Goal: Task Accomplishment & Management: Manage account settings

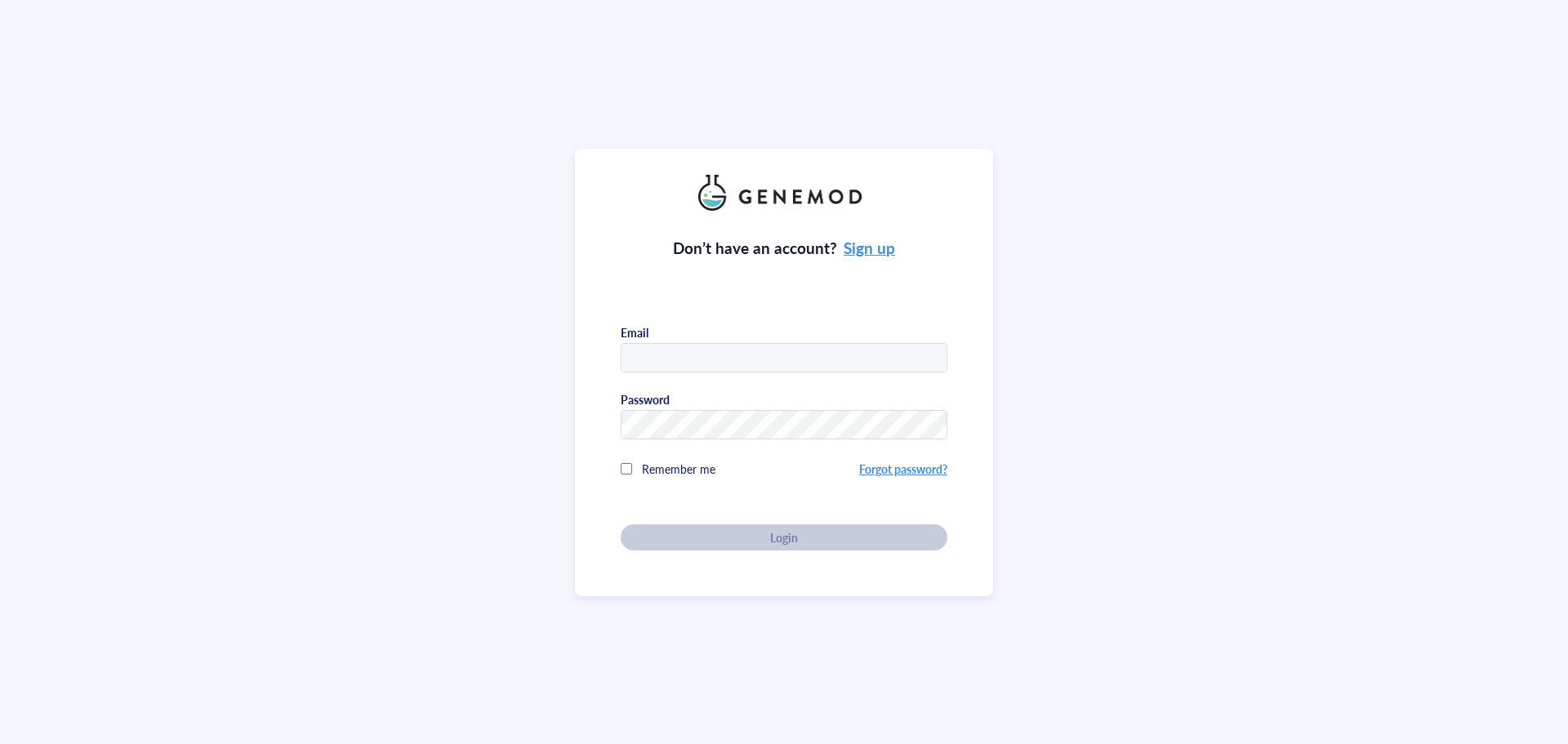
click at [652, 357] on input "text" at bounding box center [784, 358] width 324 height 30
type input "[EMAIL_ADDRESS][DOMAIN_NAME]"
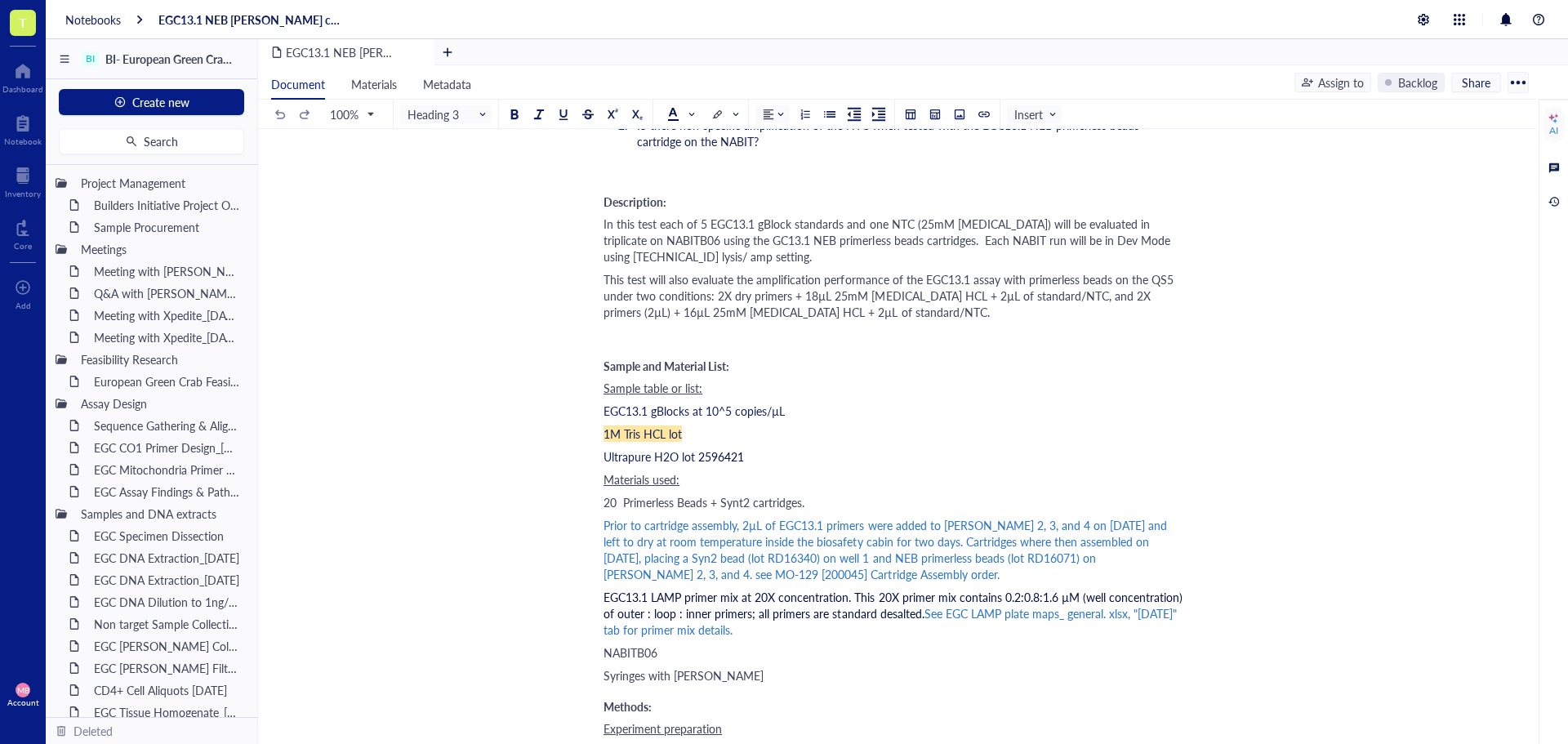
scroll to position [409, 0]
click at [107, 22] on div "Notebooks" at bounding box center [93, 19] width 55 height 15
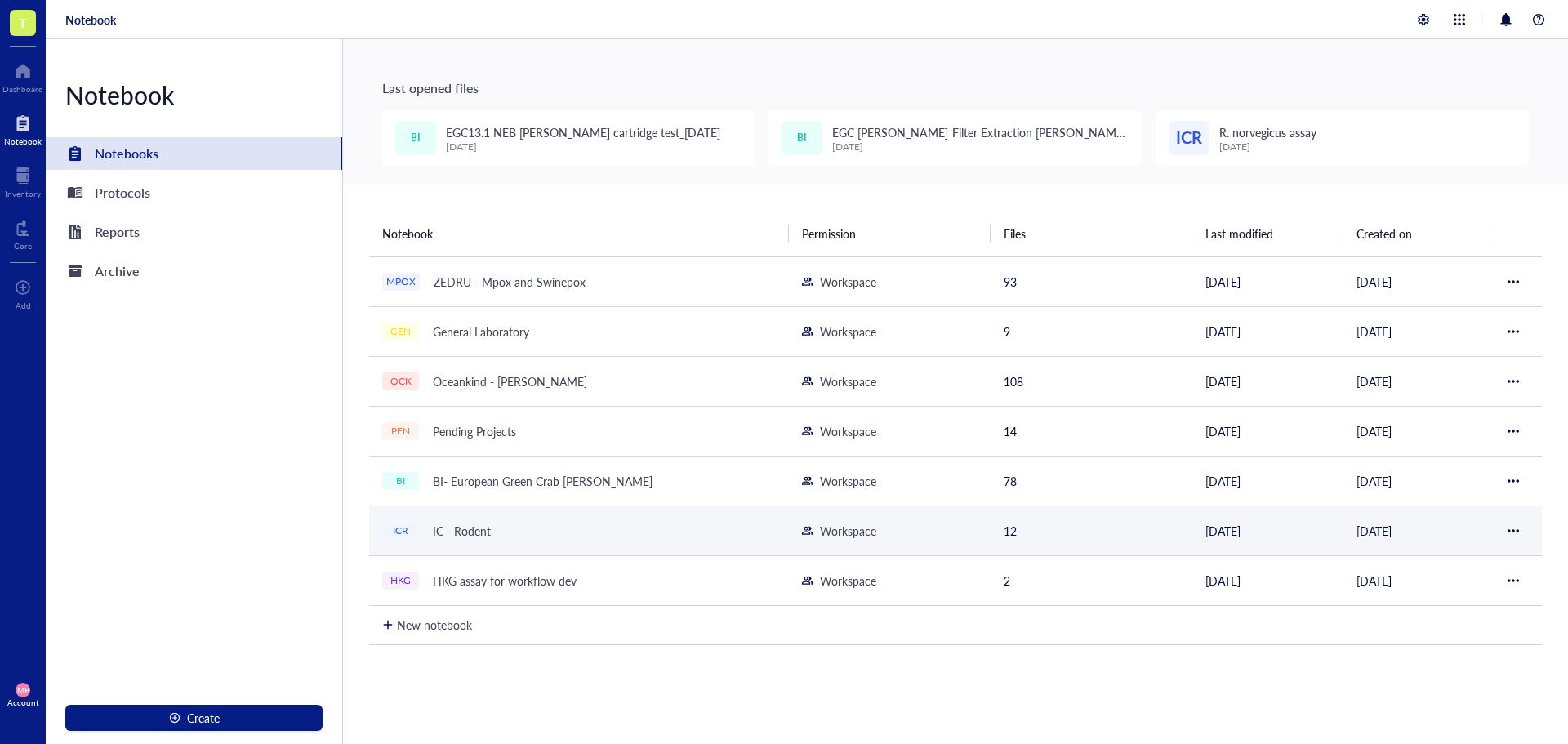
click at [466, 533] on div "IC - Rodent" at bounding box center [461, 530] width 72 height 23
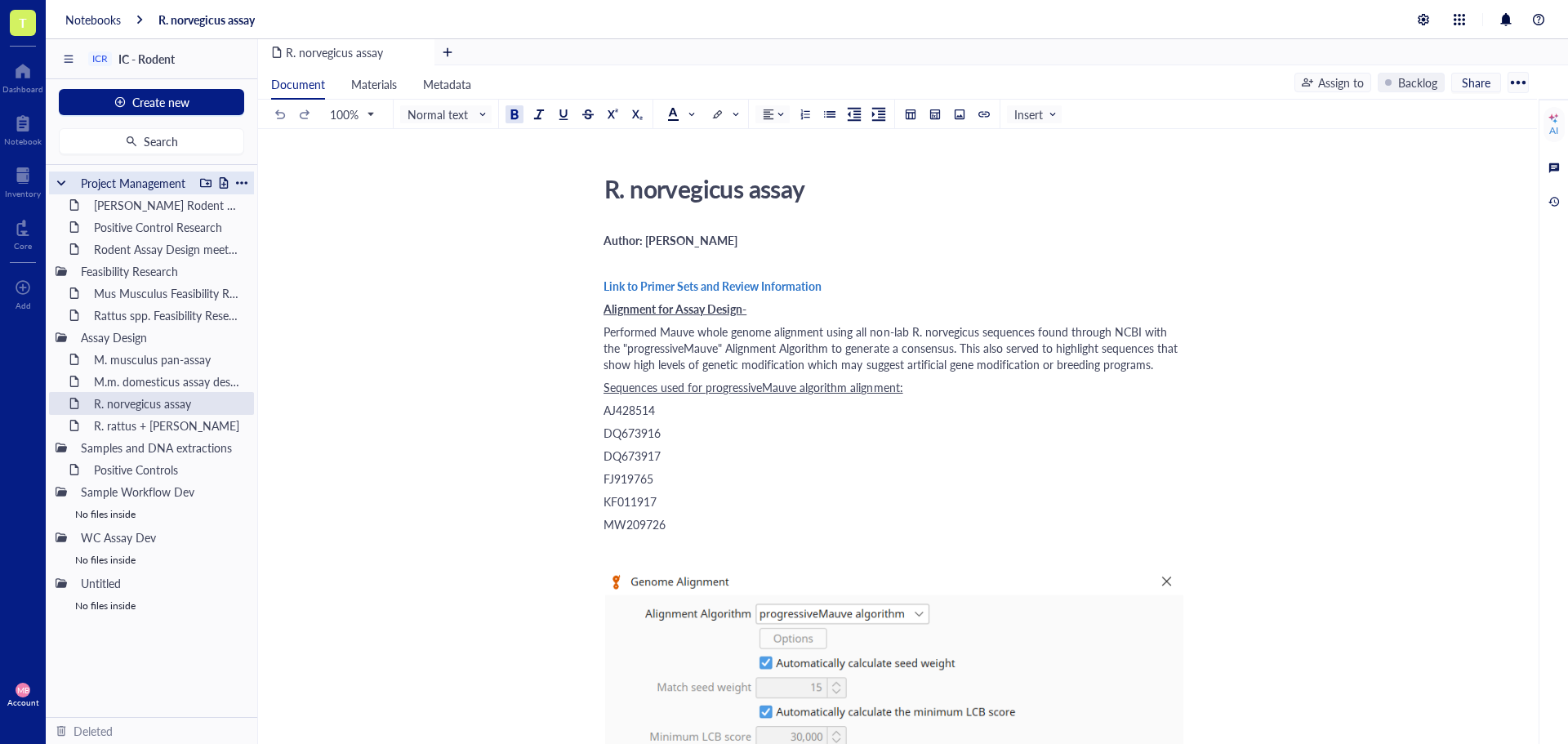
click at [222, 183] on div at bounding box center [224, 183] width 12 height 12
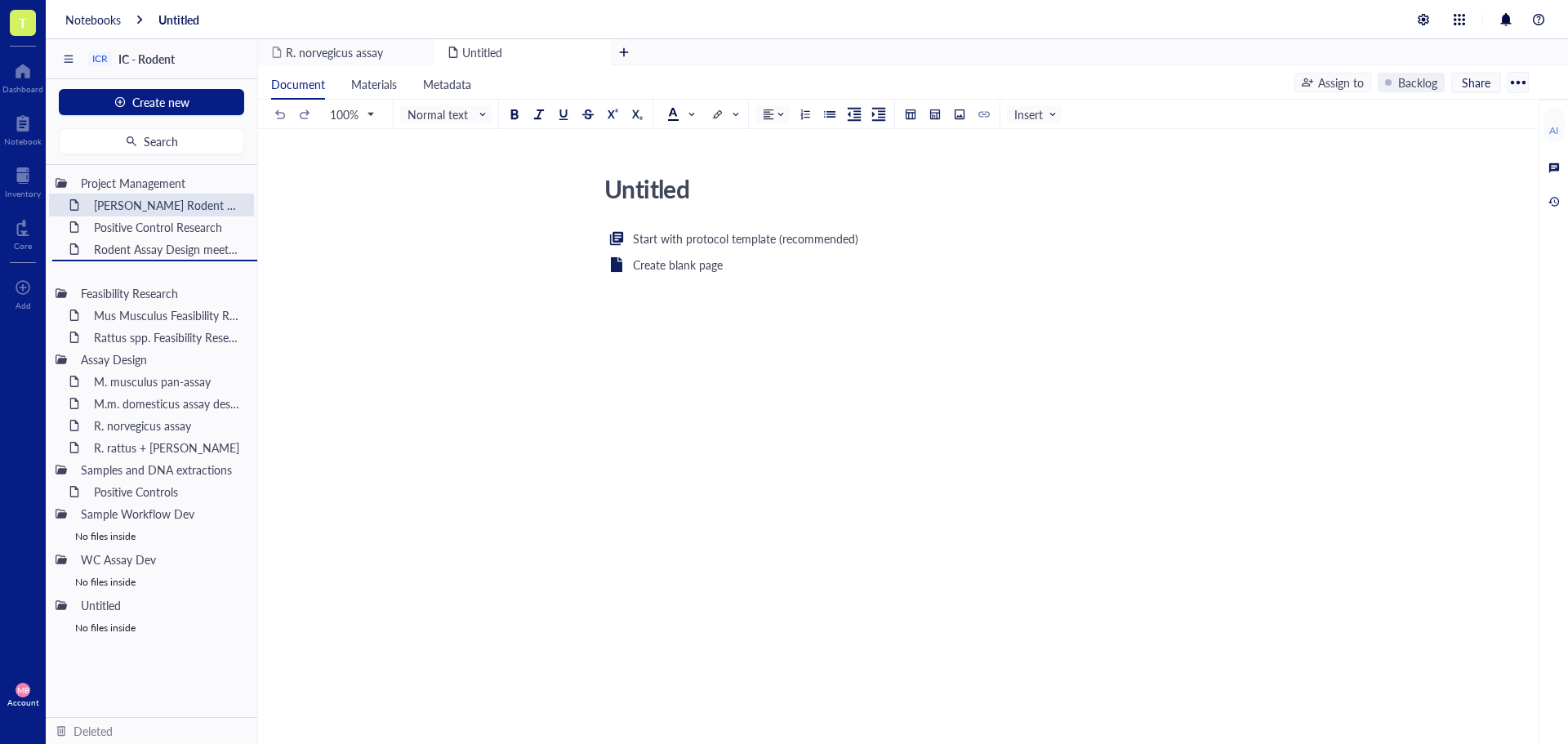
drag, startPoint x: 143, startPoint y: 203, endPoint x: 137, endPoint y: 288, distance: 85.2
drag, startPoint x: 113, startPoint y: 273, endPoint x: 126, endPoint y: 286, distance: 18.4
click at [126, 286] on div "Project Management [PERSON_NAME] Rodent Test Full Proposal Positive Control Res…" at bounding box center [151, 441] width 212 height 552
click at [661, 196] on div "Untitled" at bounding box center [887, 188] width 582 height 41
click at [661, 196] on textarea "Untitled" at bounding box center [887, 189] width 580 height 40
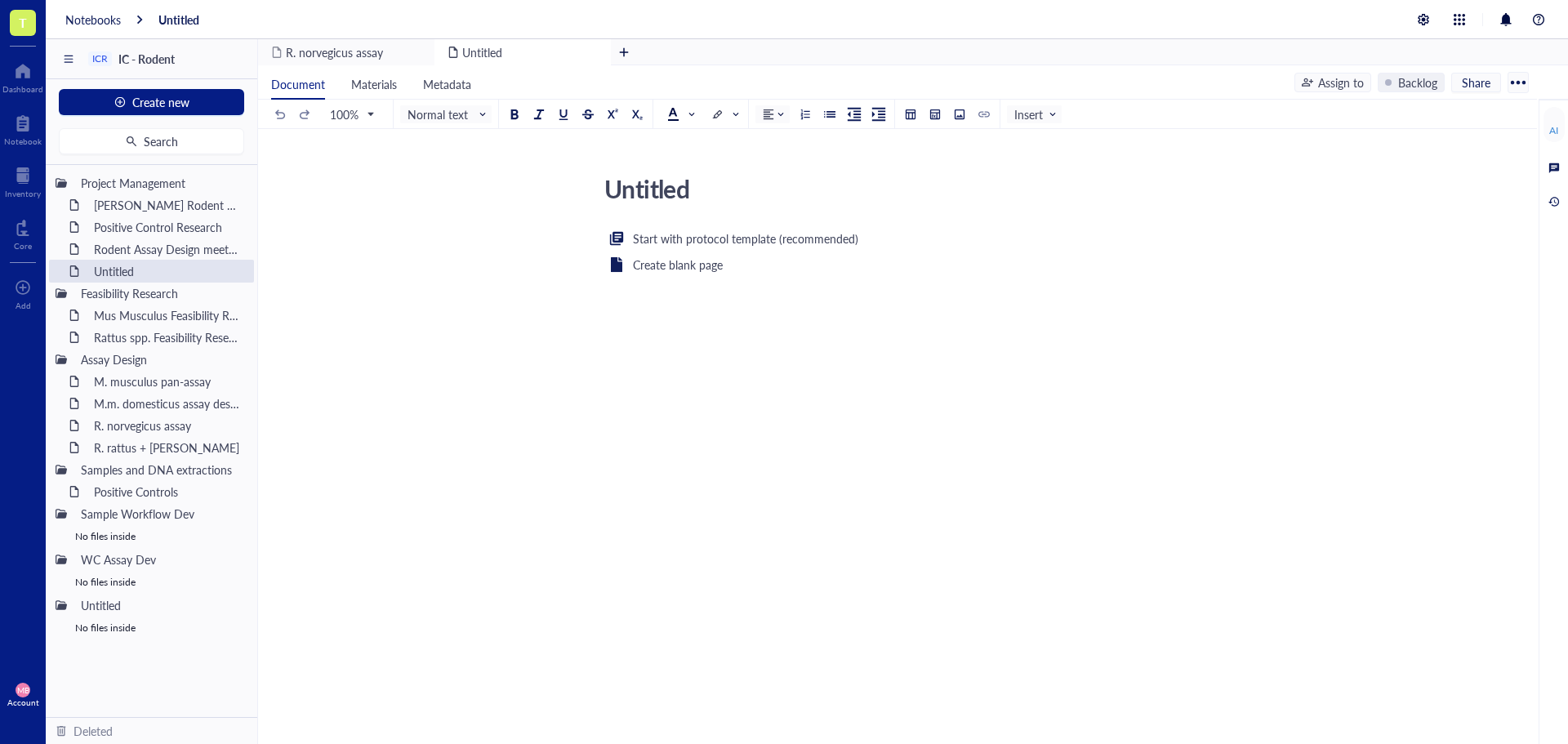
click at [661, 196] on textarea "Untitled" at bounding box center [887, 189] width 580 height 40
type textarea "Rodent Assay Testing Plan [DATE]"
click at [730, 299] on div "Start with protocol template (recommended) Create blank page ﻿" at bounding box center [894, 387] width 582 height 317
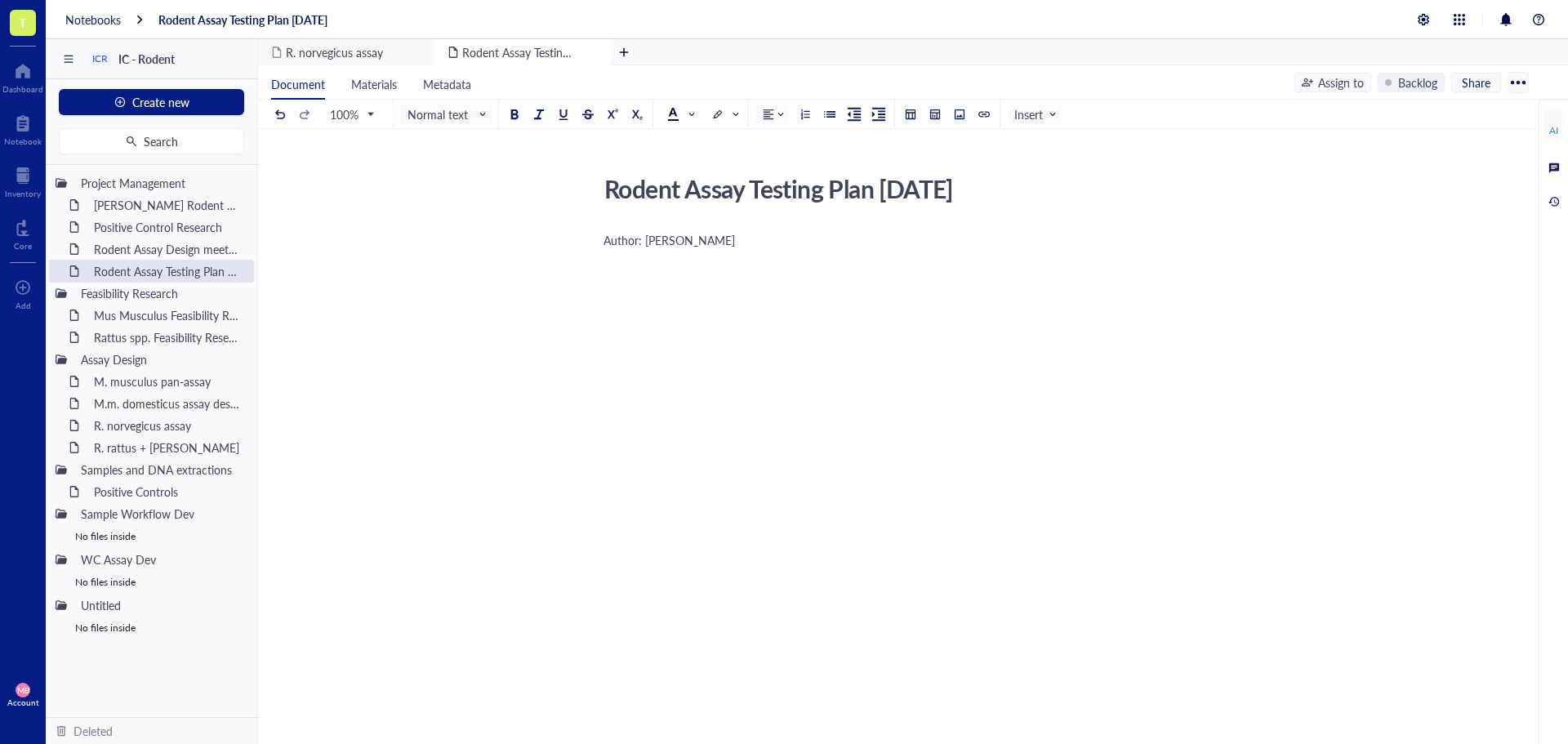
click at [719, 292] on div "Author: [PERSON_NAME]" at bounding box center [894, 387] width 582 height 317
click at [882, 534] on div "Author: [PERSON_NAME] ﻿ ﻿ Type ‘/’ for commands" at bounding box center [894, 410] width 582 height 362
click at [88, 21] on div "Notebooks" at bounding box center [93, 19] width 55 height 15
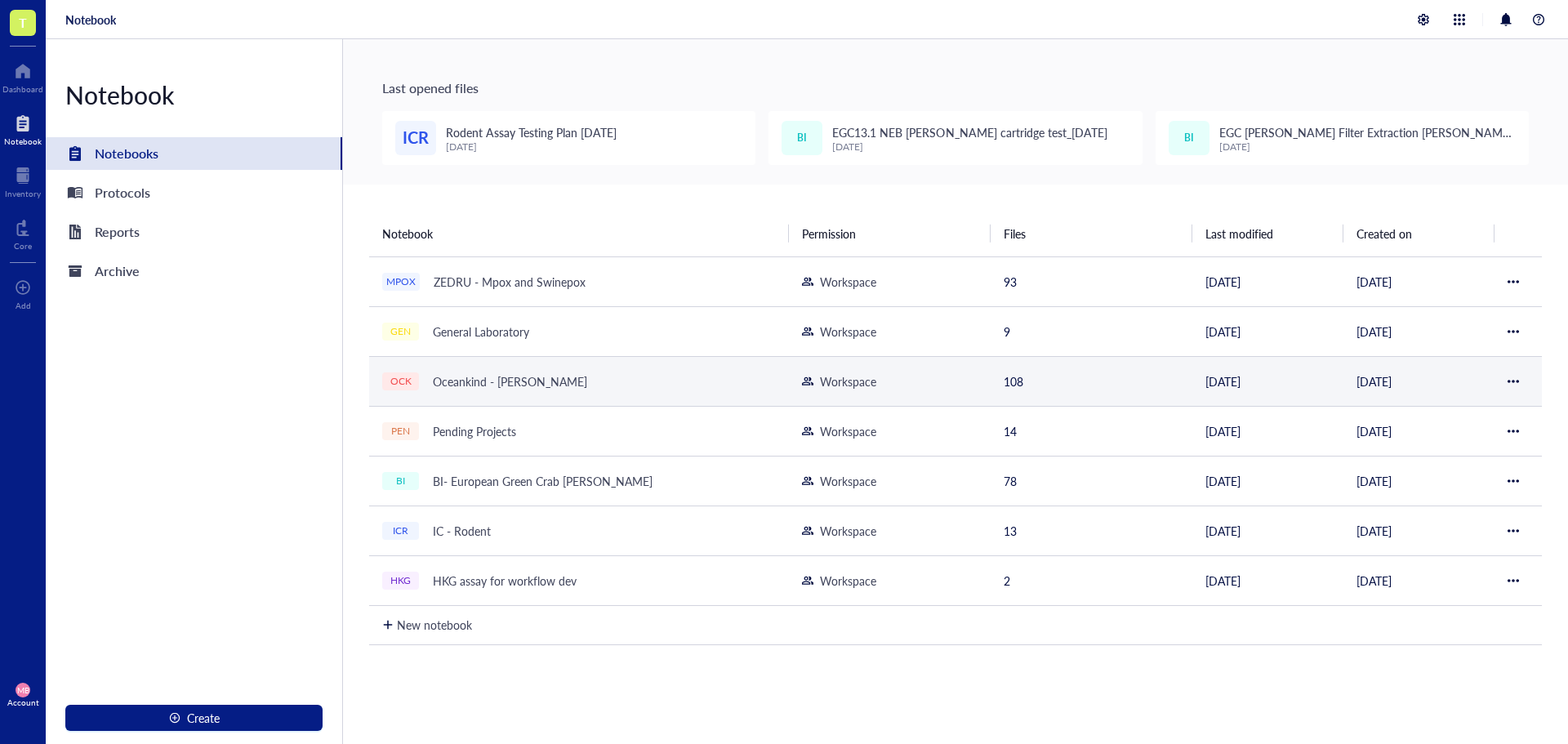
click at [478, 386] on div "Oceankind - [PERSON_NAME]" at bounding box center [509, 381] width 169 height 23
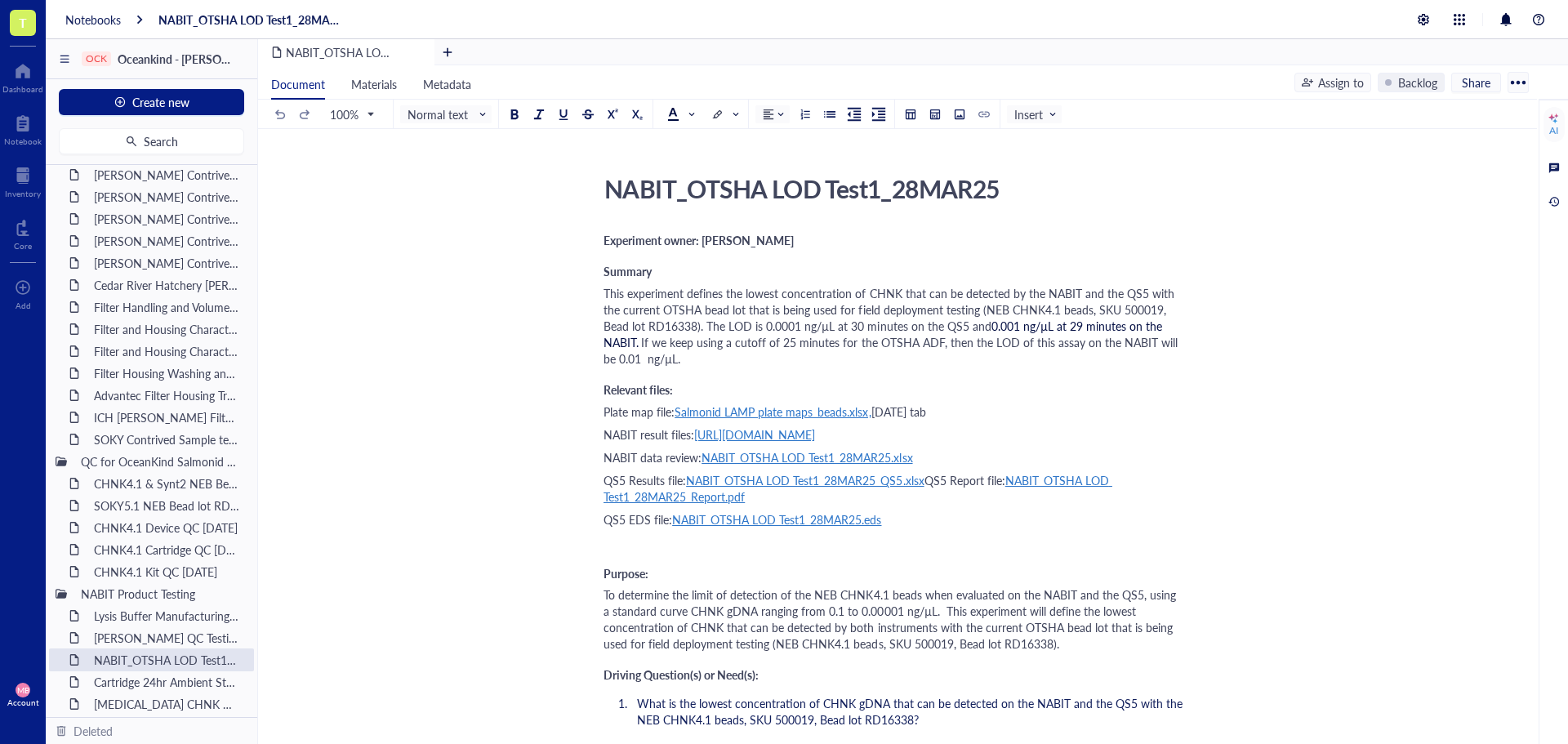
scroll to position [1662, 0]
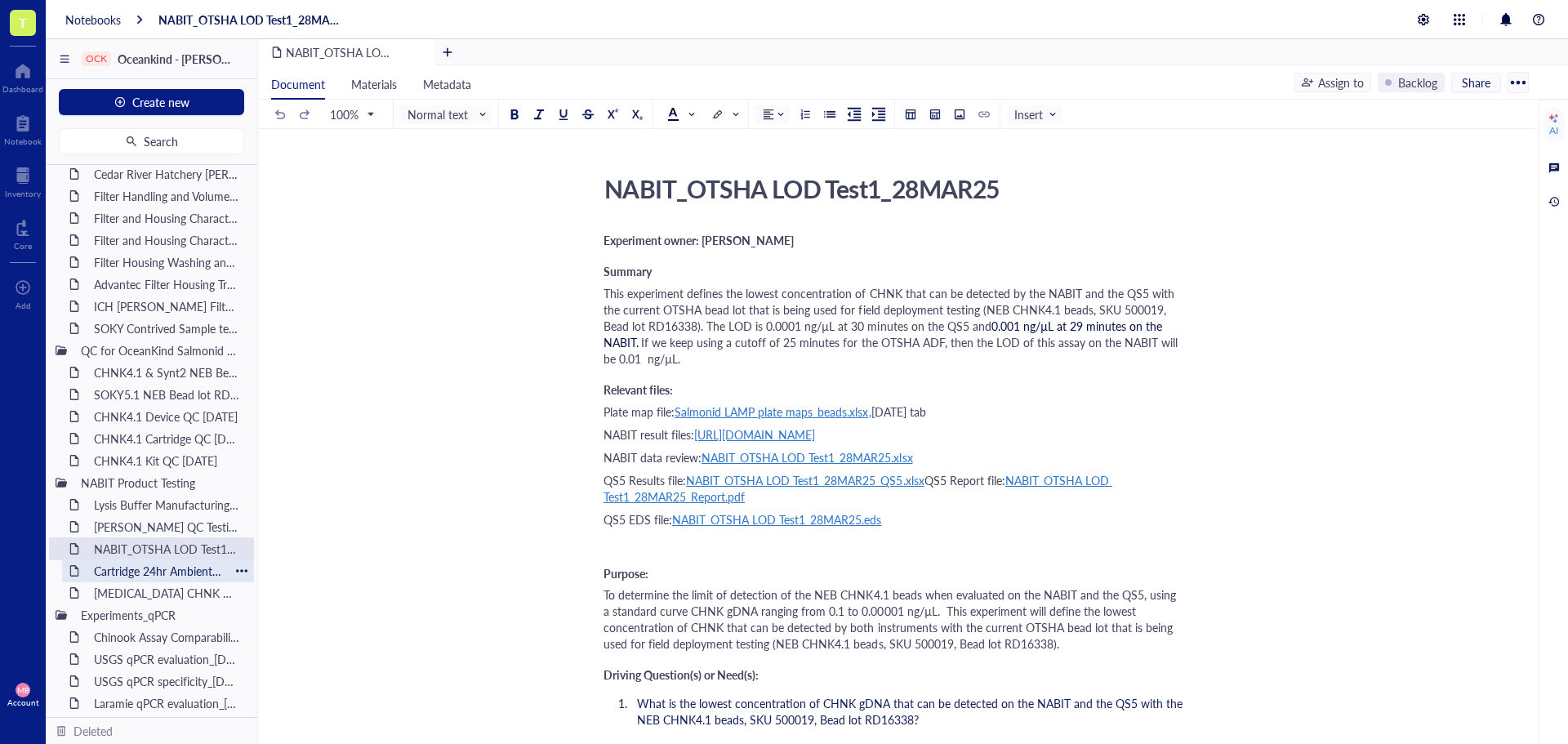
click at [135, 569] on div "Cartridge 24hr Ambient Stability Testing [DATE]" at bounding box center [157, 570] width 142 height 23
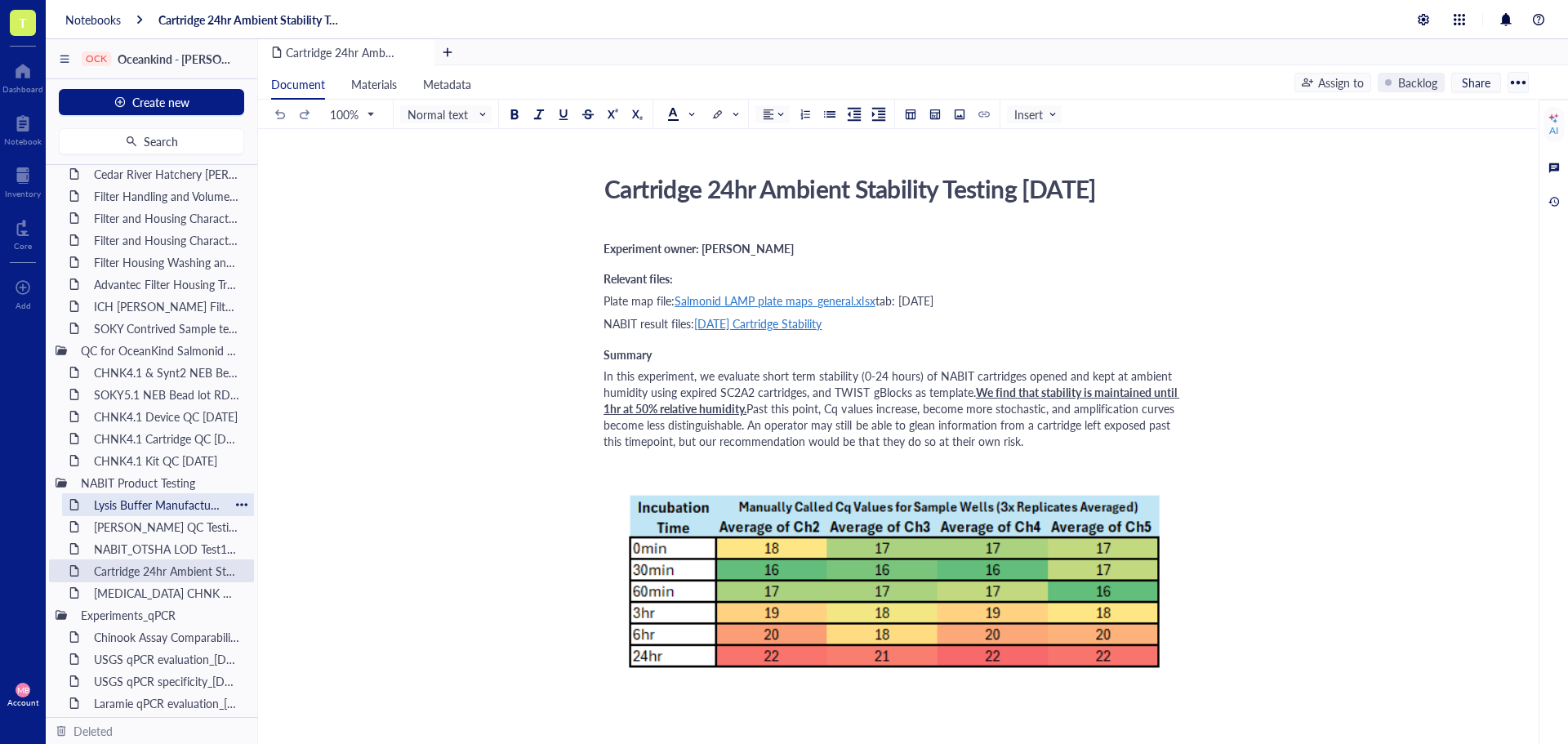
click at [141, 506] on div "Lysis Buffer Manufacturing and QC [DATE]" at bounding box center [157, 504] width 142 height 23
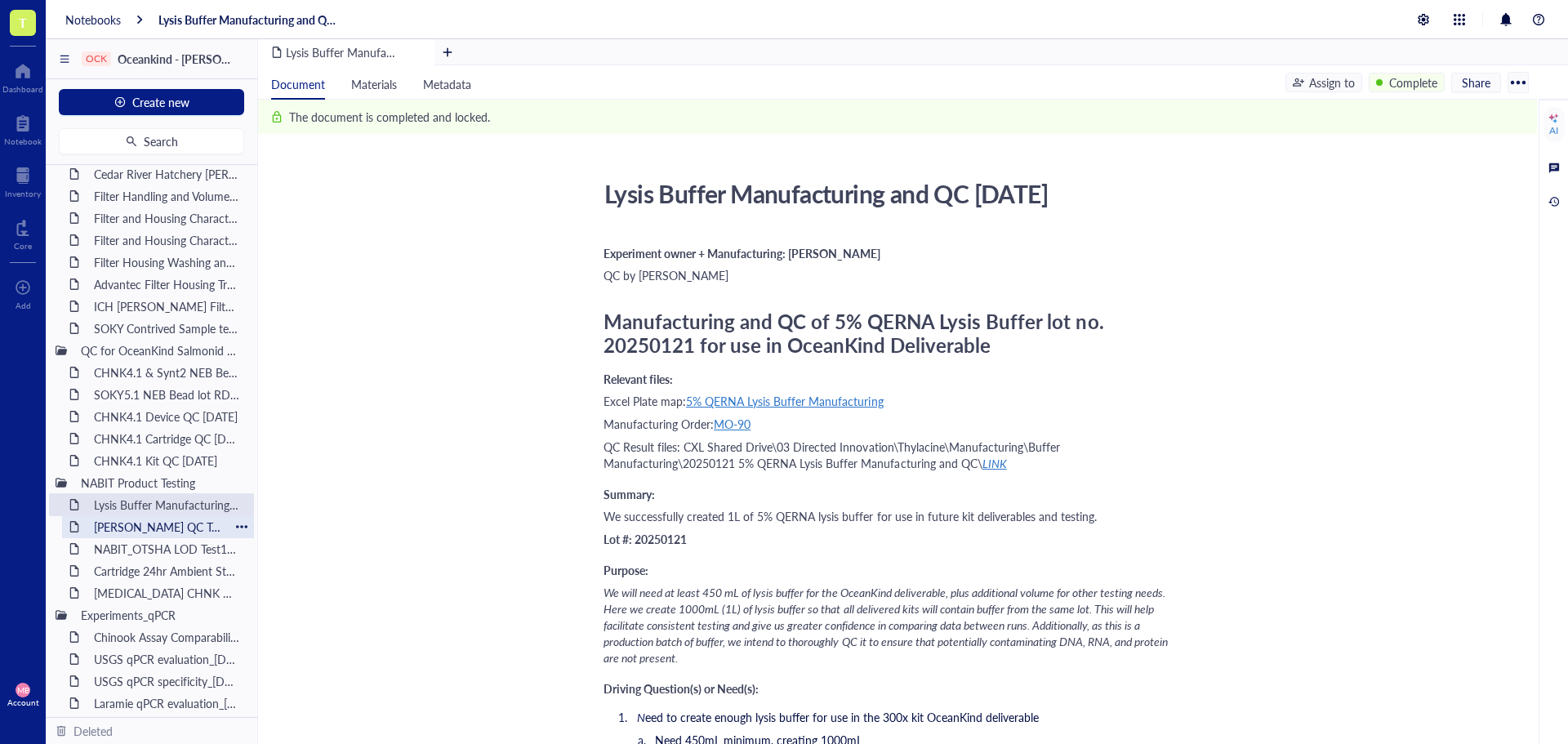
click at [119, 531] on div "[PERSON_NAME] QC Testing [DATE]" at bounding box center [157, 526] width 142 height 23
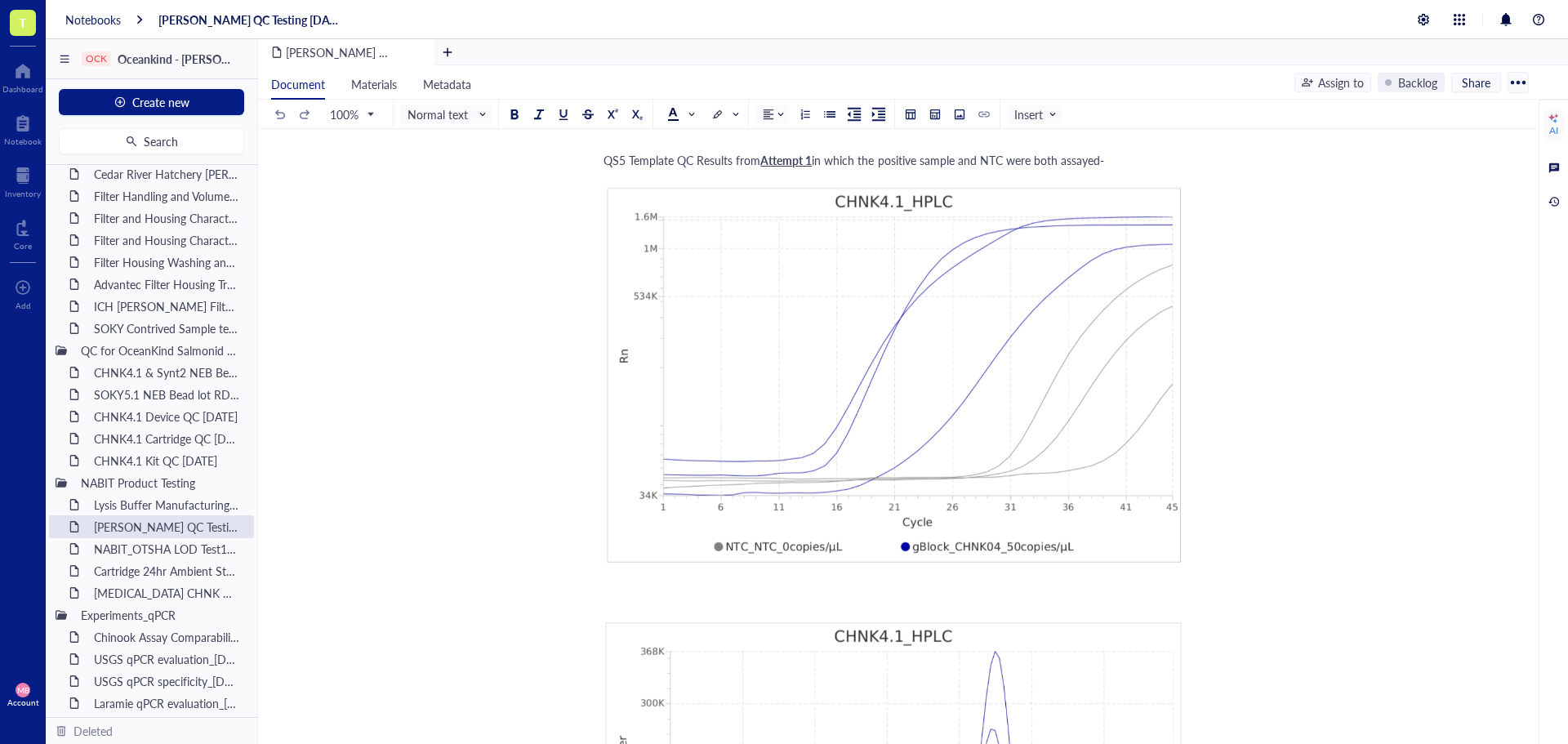
scroll to position [2041, 0]
click at [123, 552] on div "NABIT_OTSHA LOD Test1_28MAR25" at bounding box center [157, 548] width 142 height 23
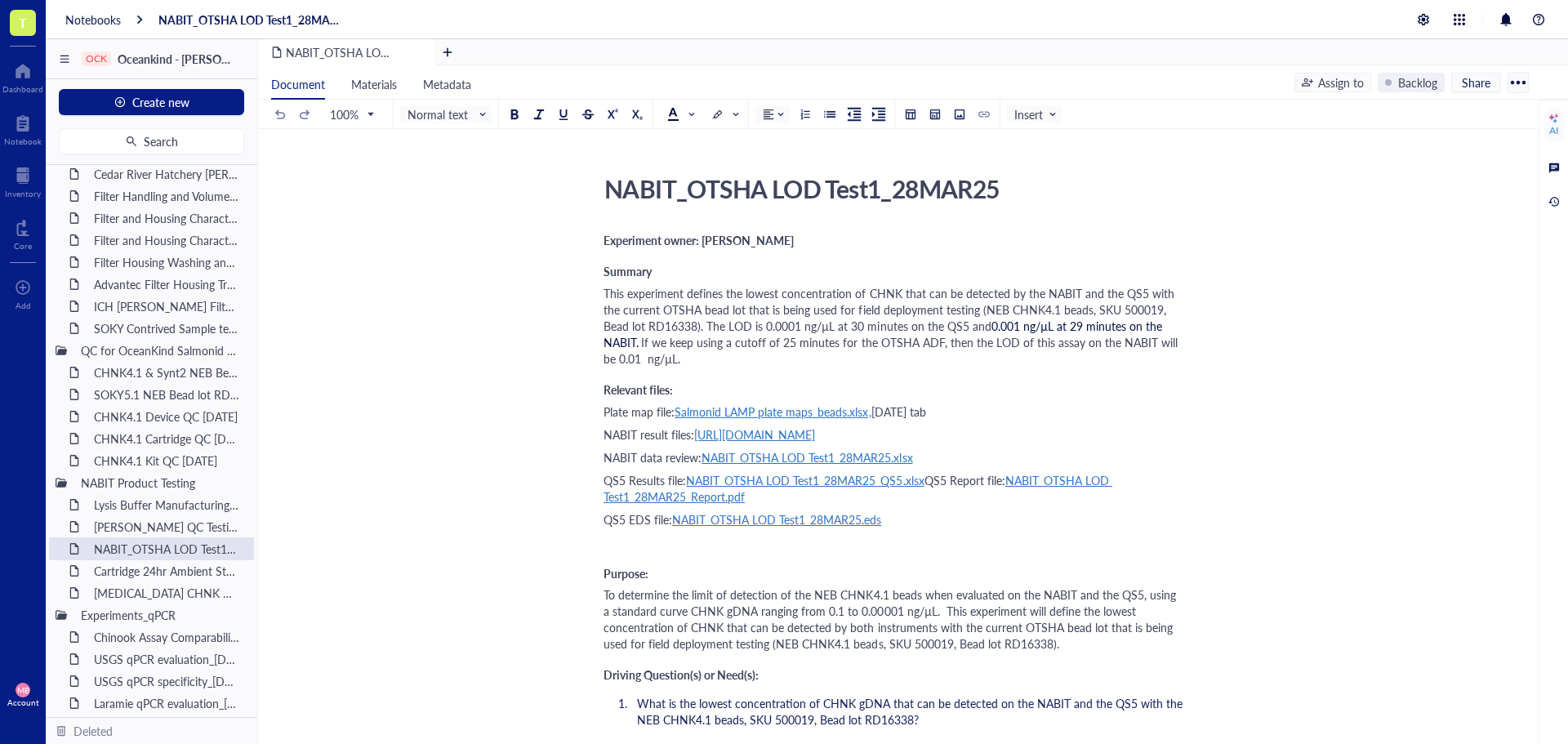
click at [717, 428] on span "[URL][DOMAIN_NAME]" at bounding box center [754, 434] width 121 height 17
click at [95, 15] on div "Notebooks" at bounding box center [93, 19] width 55 height 15
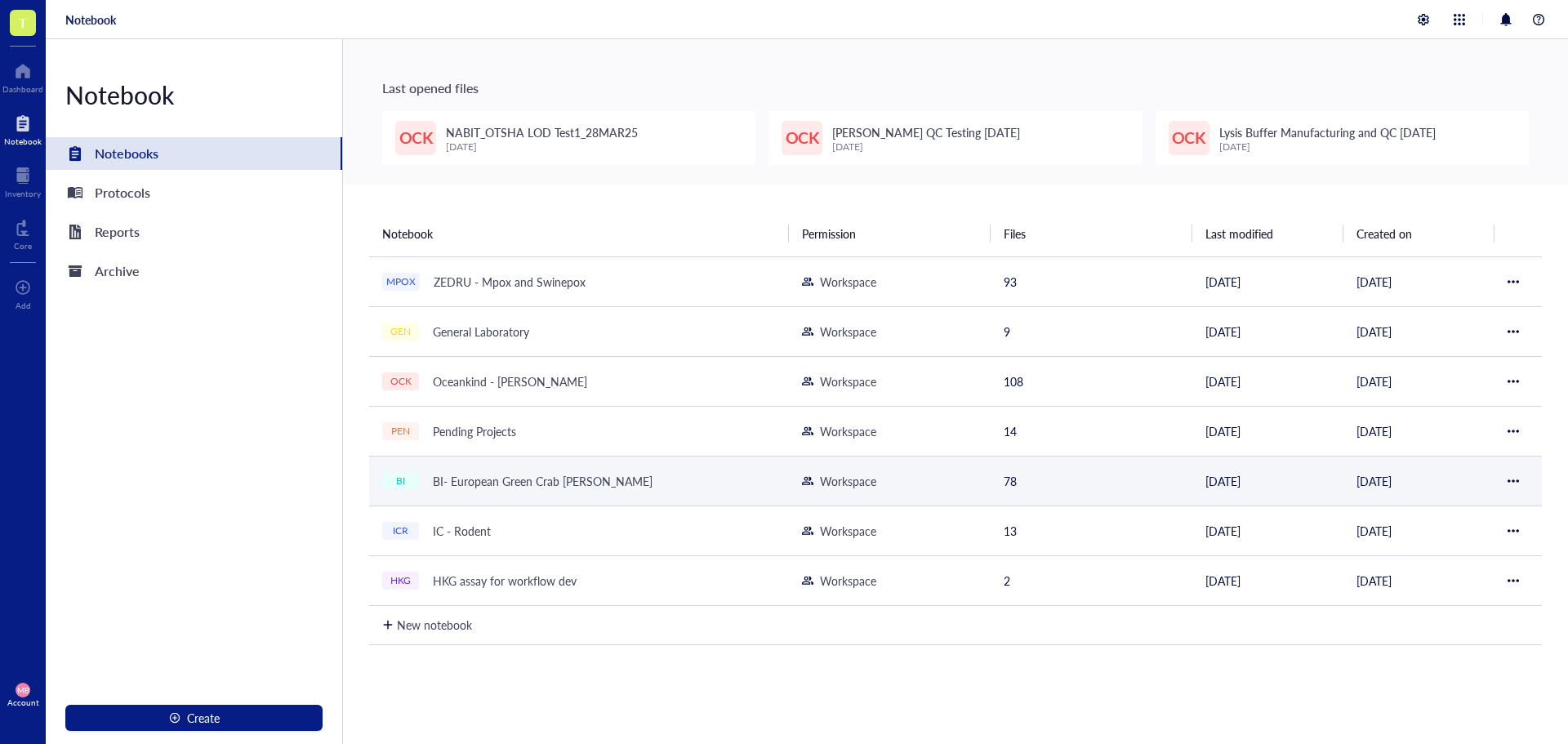
click at [471, 483] on div "BI- European Green Crab [PERSON_NAME]" at bounding box center [542, 481] width 234 height 23
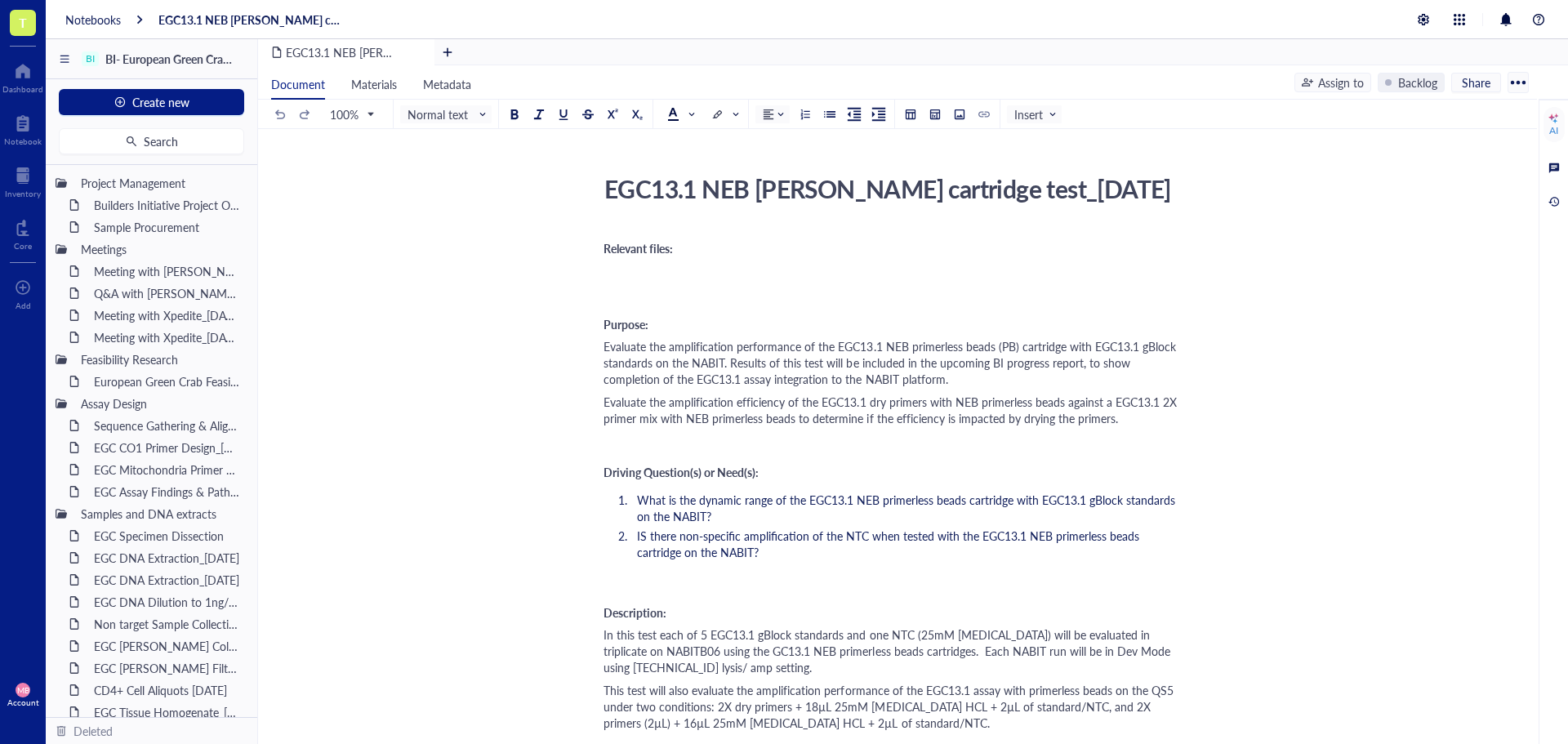
click at [774, 202] on div "EGC13.1 NEB [PERSON_NAME] cartridge test_[DATE]" at bounding box center [887, 188] width 582 height 41
click at [774, 202] on textarea "EGC13.1 NEB [PERSON_NAME] cartridge test_[DATE]" at bounding box center [887, 189] width 580 height 40
